Goal: Task Accomplishment & Management: Use online tool/utility

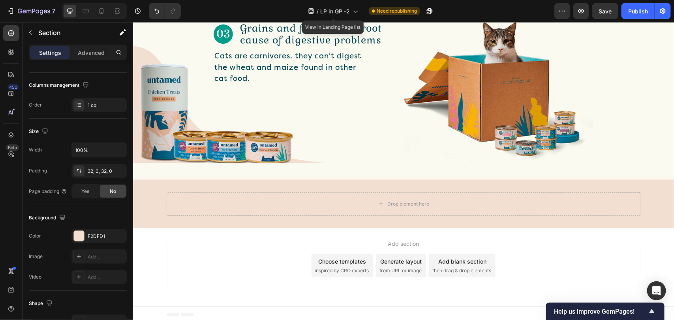
scroll to position [725, 0]
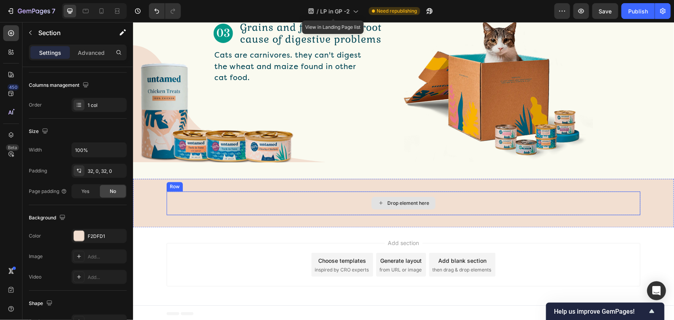
click at [260, 202] on div "Drop element here" at bounding box center [403, 203] width 474 height 24
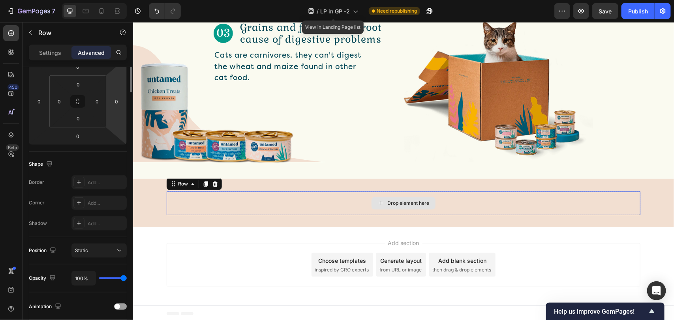
scroll to position [0, 0]
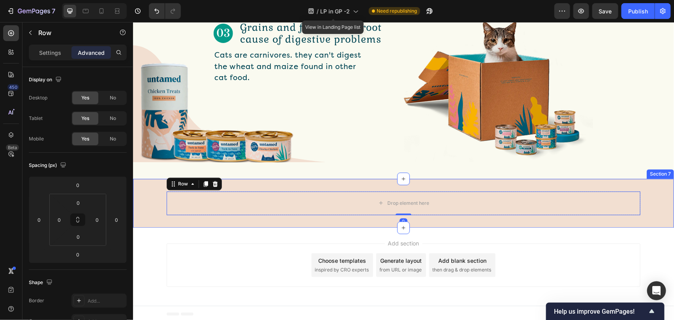
click at [146, 203] on div "Drop element here Row 0" at bounding box center [403, 203] width 541 height 24
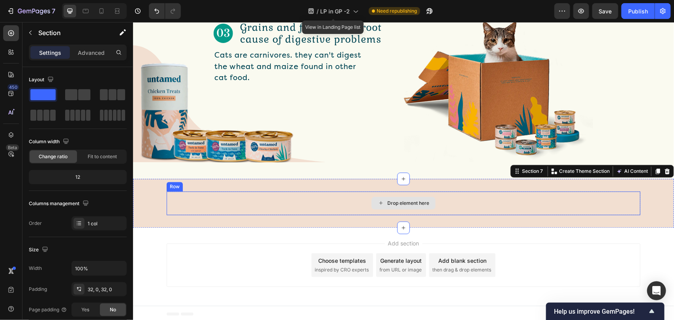
click at [177, 199] on div "Drop element here" at bounding box center [403, 203] width 474 height 24
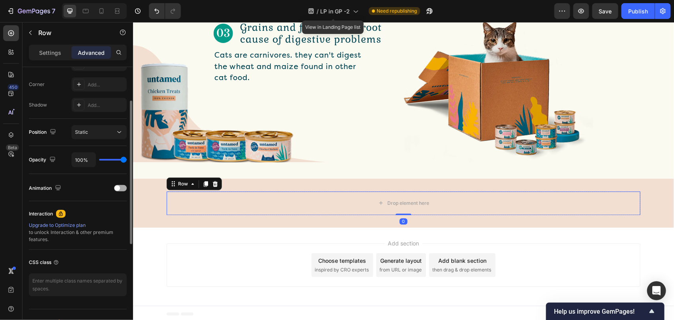
scroll to position [178, 0]
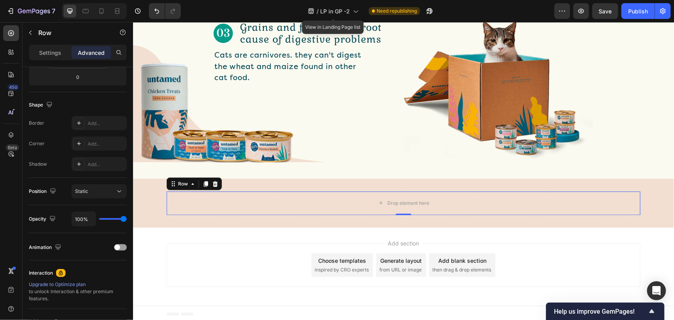
click at [53, 64] on div "Settings Advanced" at bounding box center [78, 56] width 111 height 23
click at [51, 52] on p "Settings" at bounding box center [50, 53] width 22 height 8
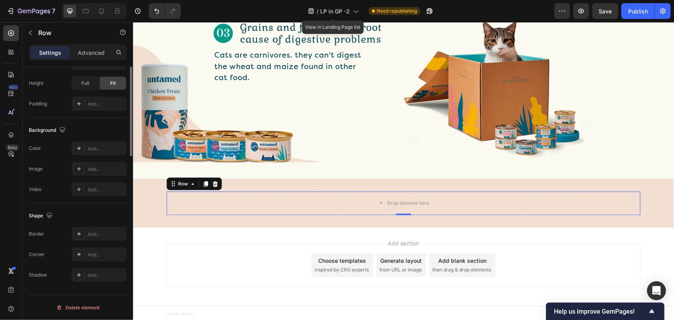
scroll to position [88, 0]
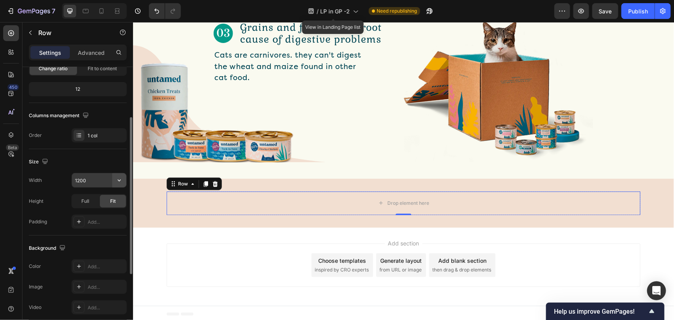
click at [121, 180] on icon "button" at bounding box center [119, 181] width 8 height 8
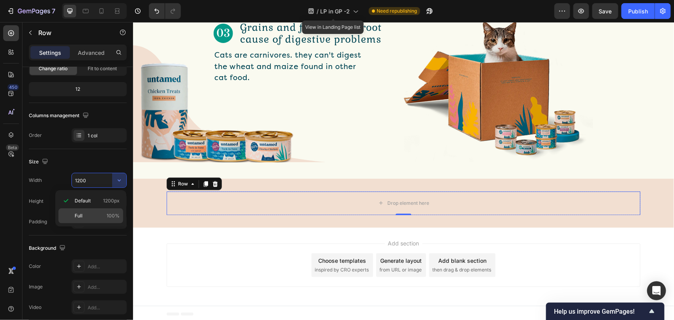
click at [104, 221] on div "Full 100%" at bounding box center [90, 216] width 65 height 15
type input "100%"
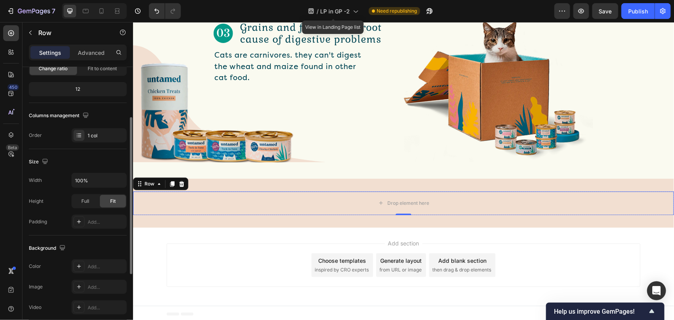
scroll to position [0, 0]
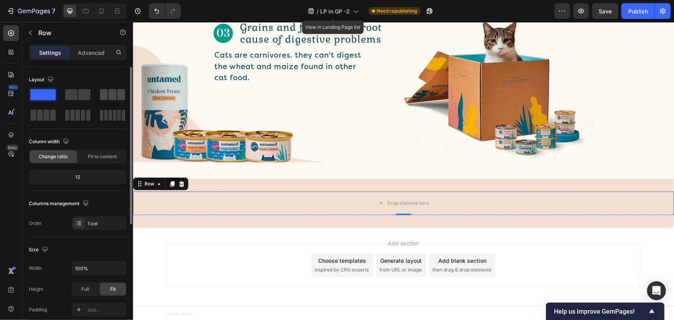
click at [107, 94] on span at bounding box center [104, 94] width 8 height 11
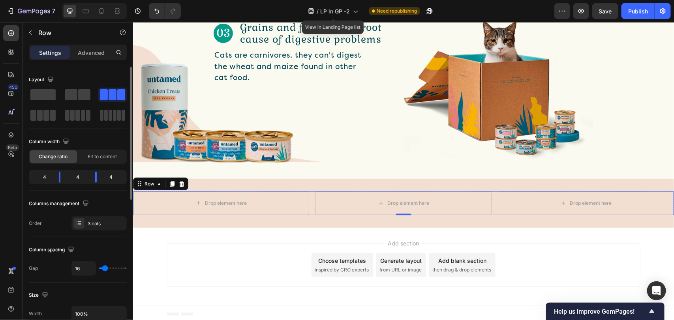
scroll to position [59, 0]
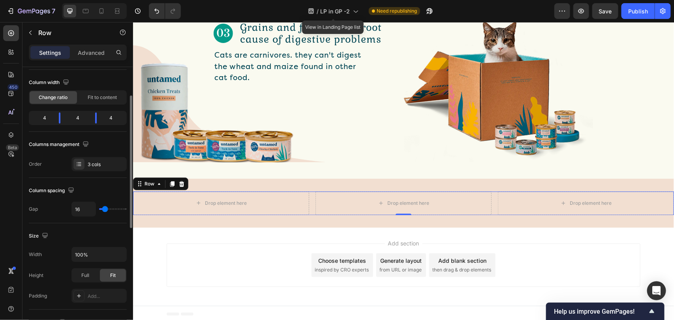
type input "0"
drag, startPoint x: 104, startPoint y: 210, endPoint x: 93, endPoint y: 212, distance: 10.8
type input "0"
click at [99, 210] on input "range" at bounding box center [113, 210] width 28 height 2
click at [325, 195] on div "Drop element here" at bounding box center [403, 203] width 180 height 24
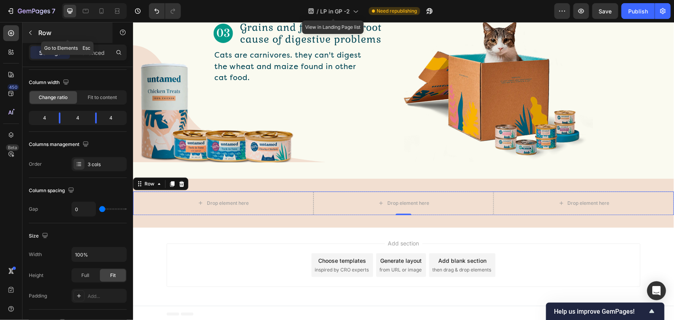
click at [29, 36] on button "button" at bounding box center [30, 32] width 13 height 13
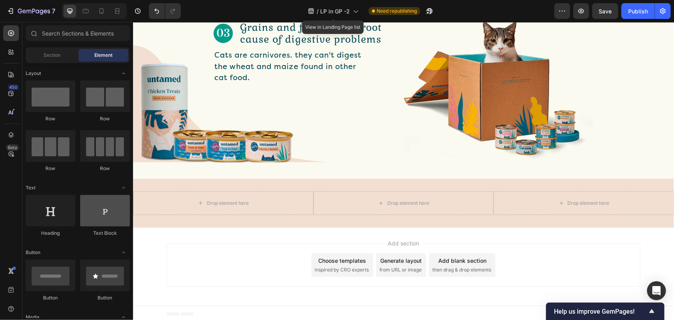
scroll to position [178, 0]
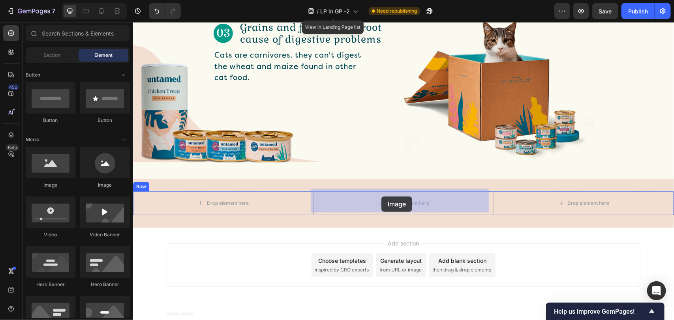
drag, startPoint x: 179, startPoint y: 184, endPoint x: 381, endPoint y: 196, distance: 202.6
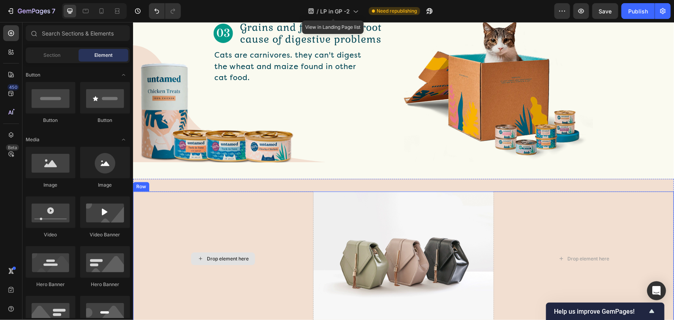
click at [243, 257] on div "Drop element here" at bounding box center [228, 259] width 42 height 6
click at [370, 256] on img at bounding box center [403, 258] width 180 height 135
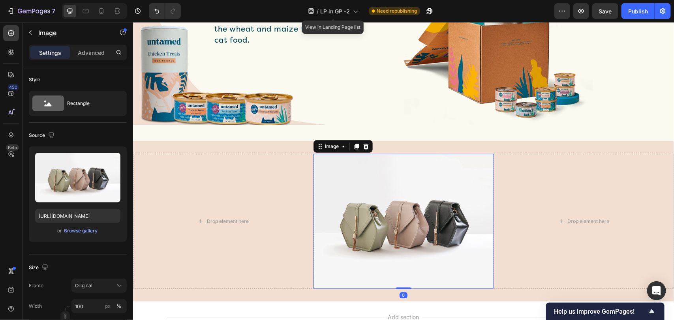
scroll to position [834, 0]
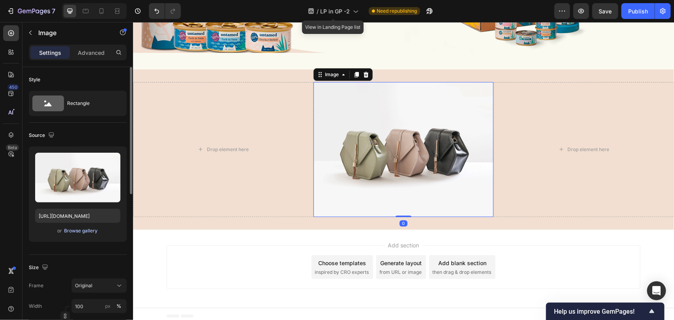
click at [85, 229] on div "Browse gallery" at bounding box center [81, 230] width 34 height 7
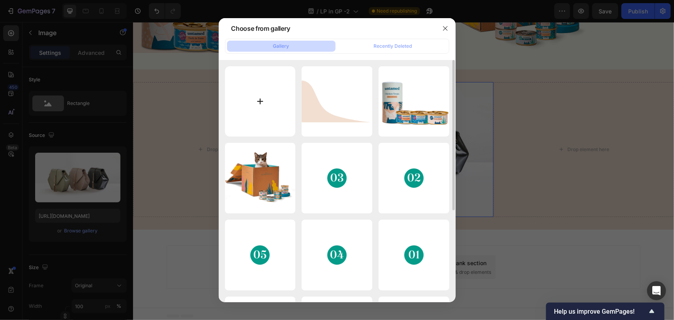
click at [263, 105] on input "file" at bounding box center [260, 101] width 71 height 71
type input "C:\fakepath\a42a4bd1-bowl-full копія 1.svg"
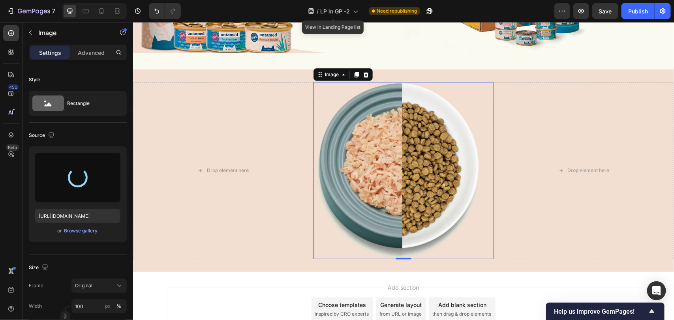
type input "[URL][DOMAIN_NAME]"
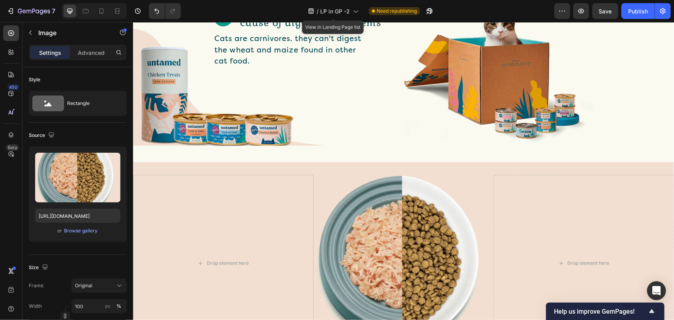
scroll to position [760, 0]
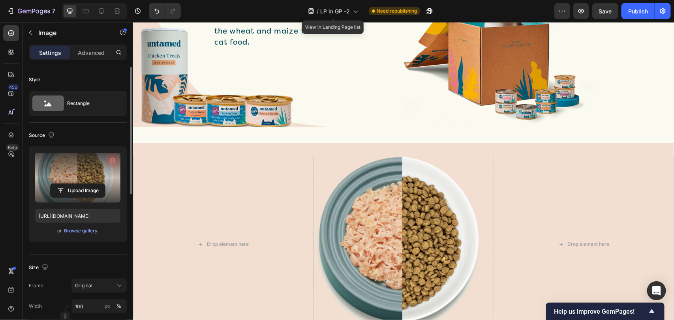
click at [113, 157] on icon "button" at bounding box center [113, 161] width 8 height 8
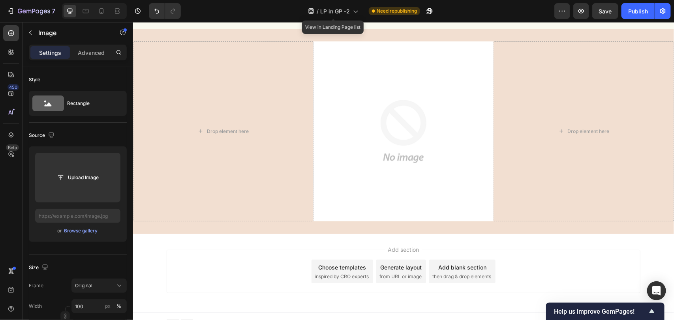
scroll to position [879, 0]
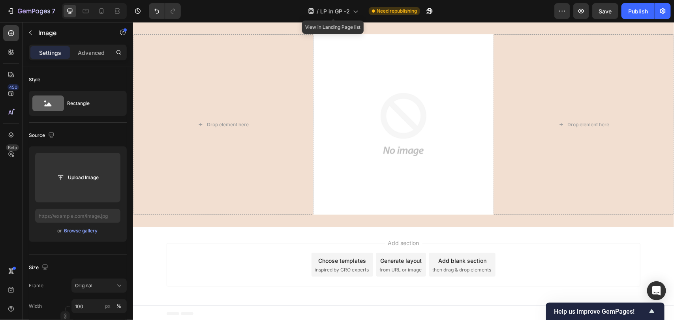
click at [372, 188] on img at bounding box center [403, 124] width 180 height 180
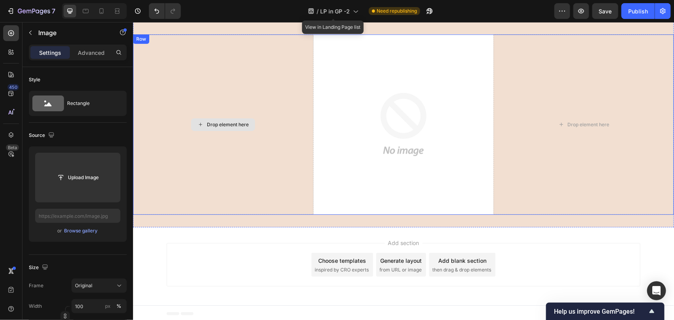
scroll to position [819, 0]
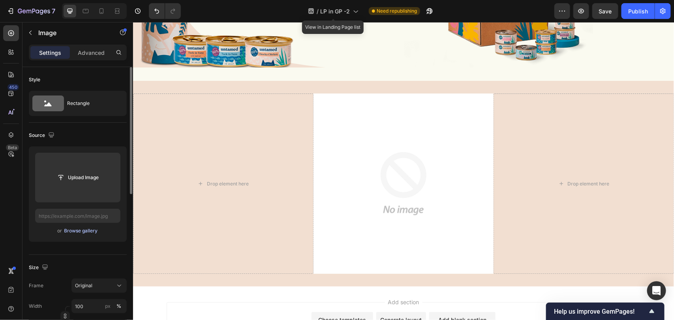
click at [64, 230] on div "Browse gallery" at bounding box center [81, 230] width 34 height 7
